Goal: Task Accomplishment & Management: Use online tool/utility

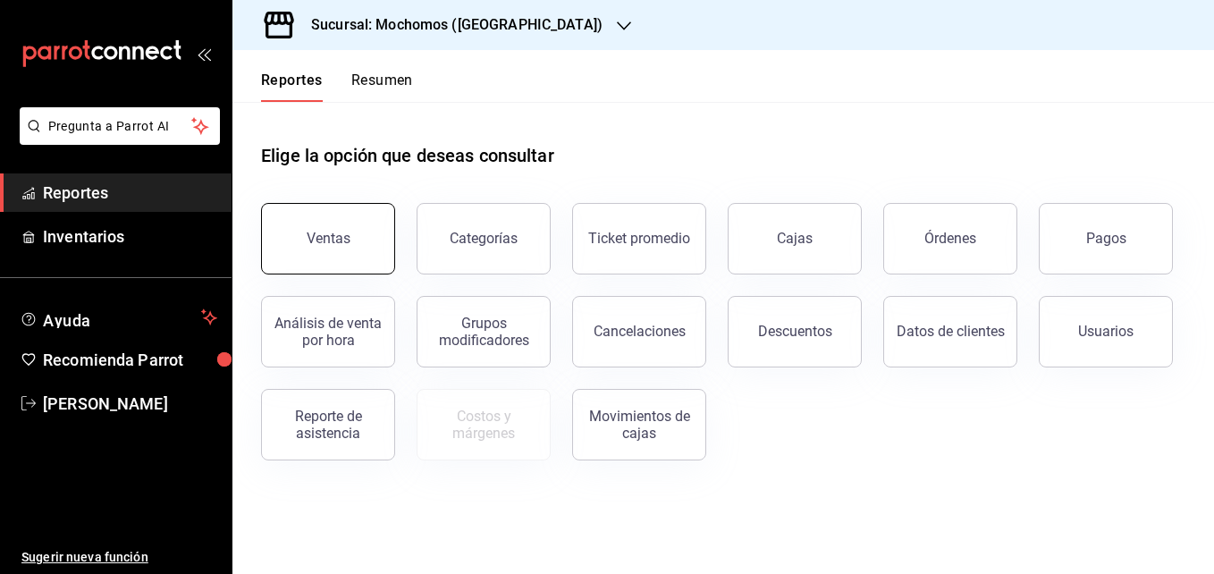
click at [313, 232] on div "Ventas" at bounding box center [329, 238] width 44 height 17
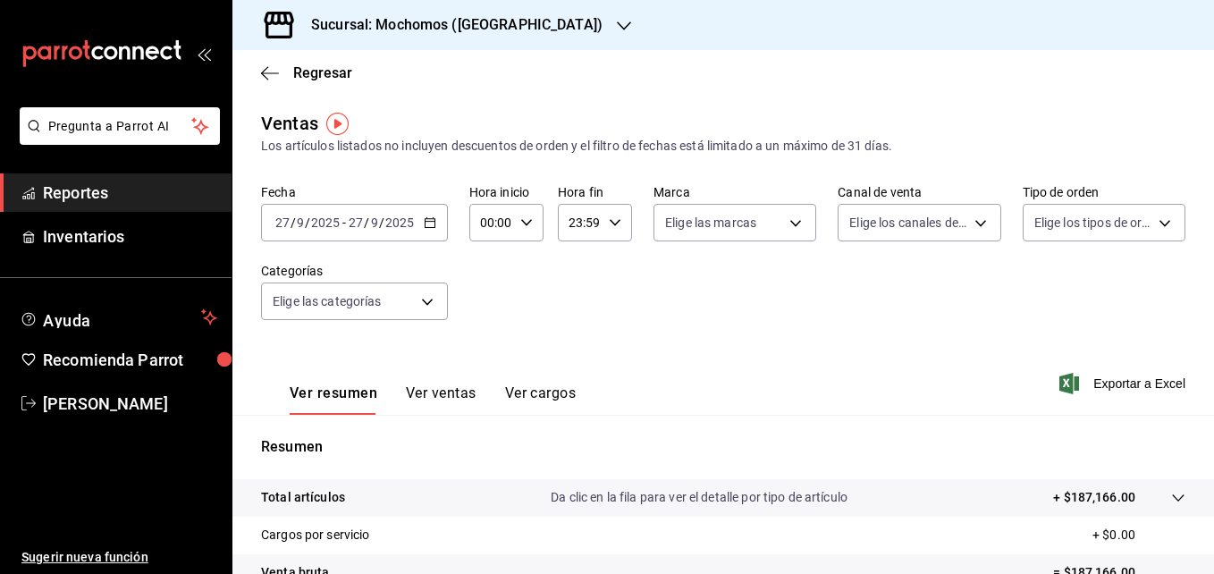
click at [430, 224] on icon "button" at bounding box center [430, 222] width 13 height 13
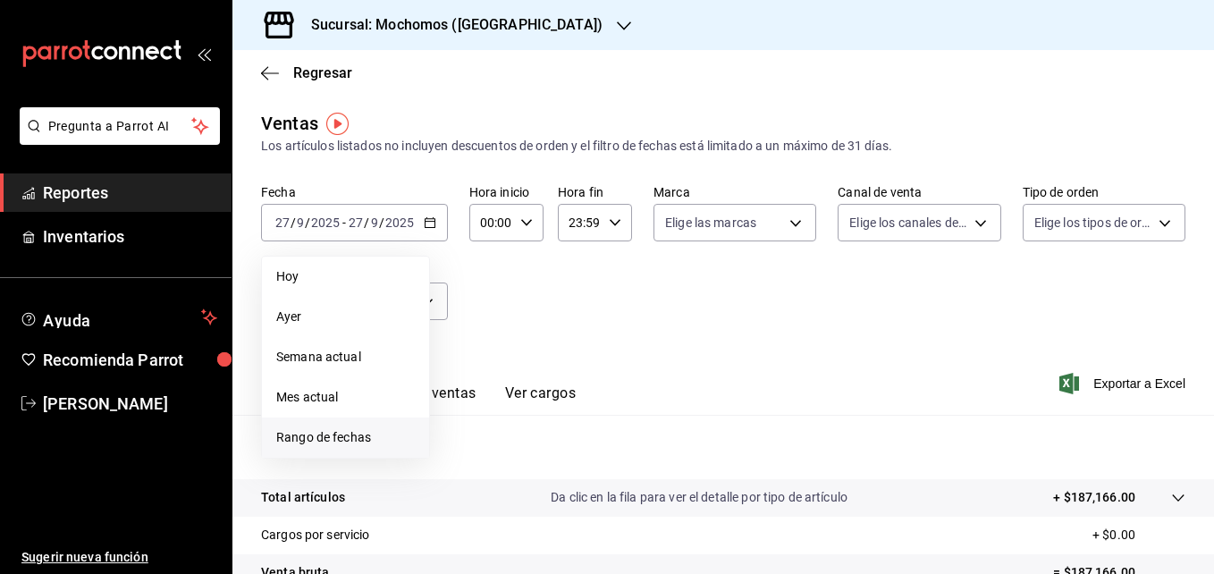
click at [335, 436] on span "Rango de fechas" at bounding box center [345, 437] width 139 height 19
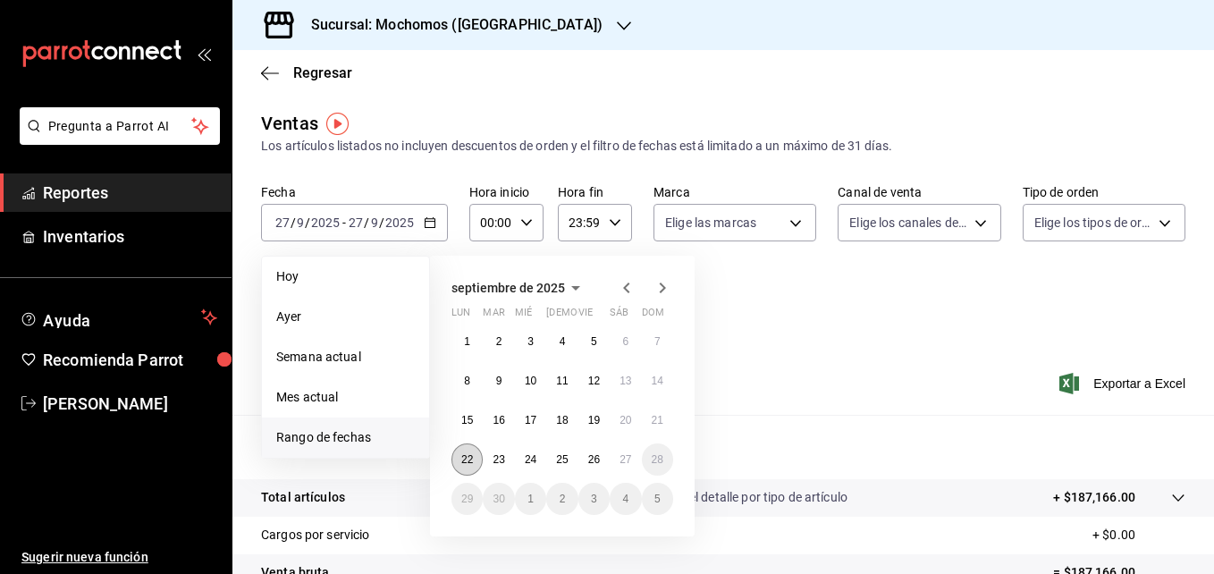
click at [469, 465] on abbr "22" at bounding box center [467, 459] width 12 height 13
click at [620, 453] on abbr "27" at bounding box center [626, 459] width 12 height 13
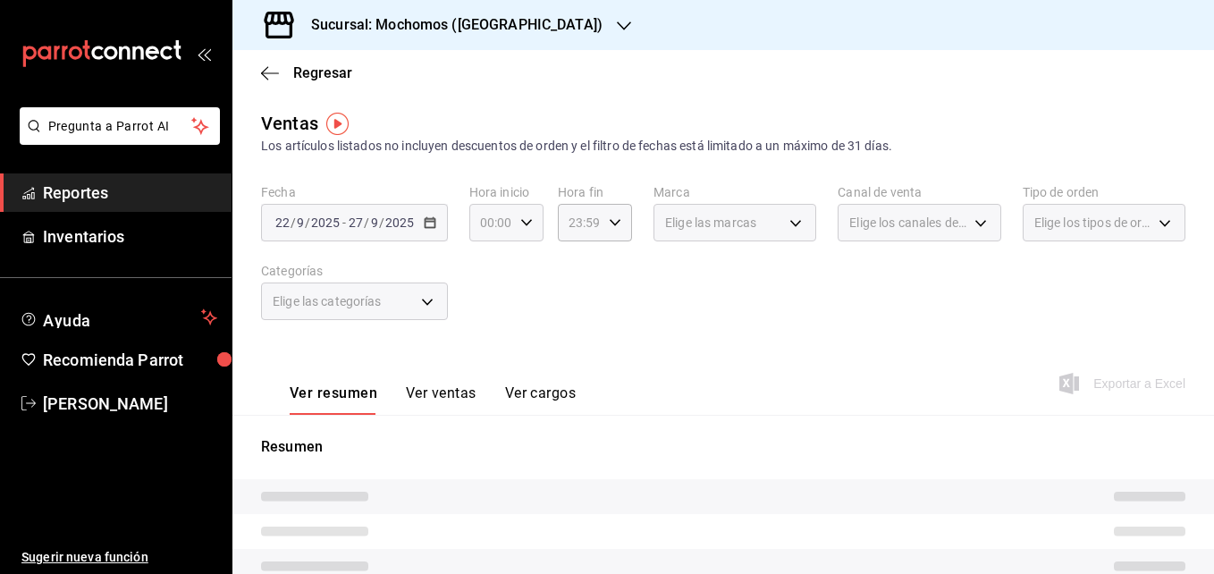
click at [528, 226] on icon "button" at bounding box center [526, 222] width 13 height 13
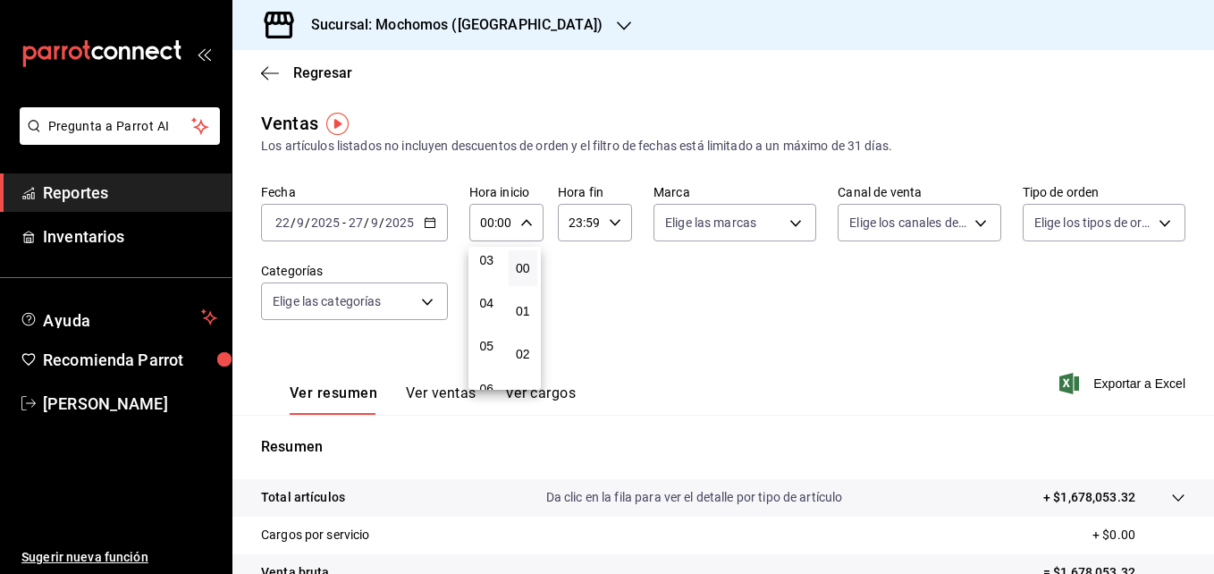
scroll to position [137, 0]
click at [484, 346] on span "05" at bounding box center [487, 346] width 8 height 14
type input "05:00"
click at [484, 346] on span "05" at bounding box center [487, 346] width 8 height 14
click at [955, 381] on div at bounding box center [607, 287] width 1214 height 574
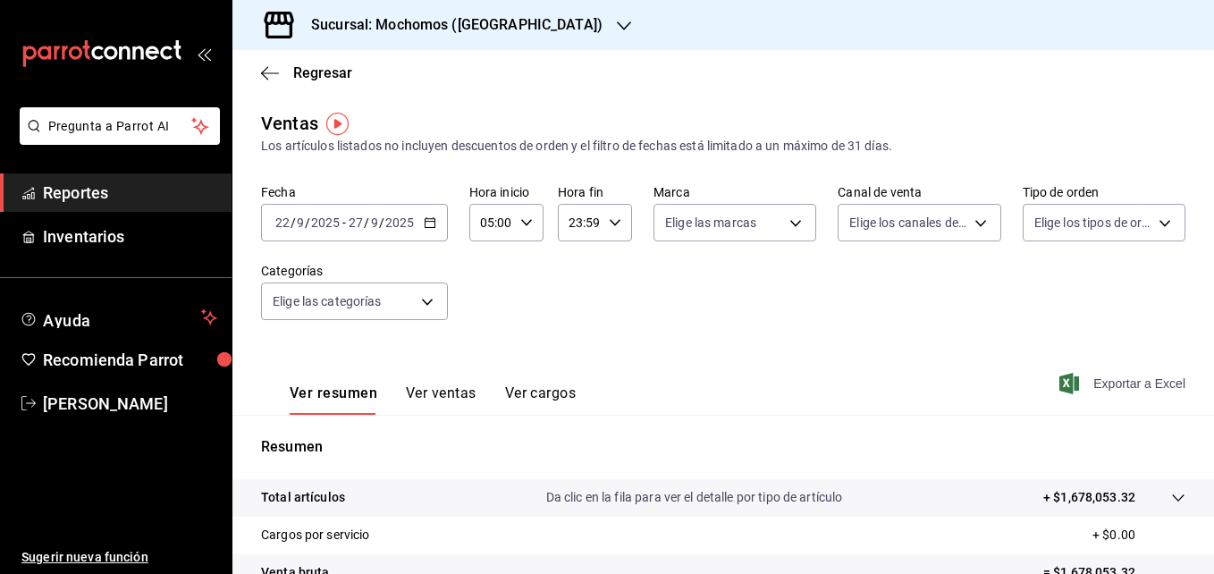
click at [955, 386] on span "Exportar a Excel" at bounding box center [1124, 383] width 123 height 21
